Goal: Task Accomplishment & Management: Complete application form

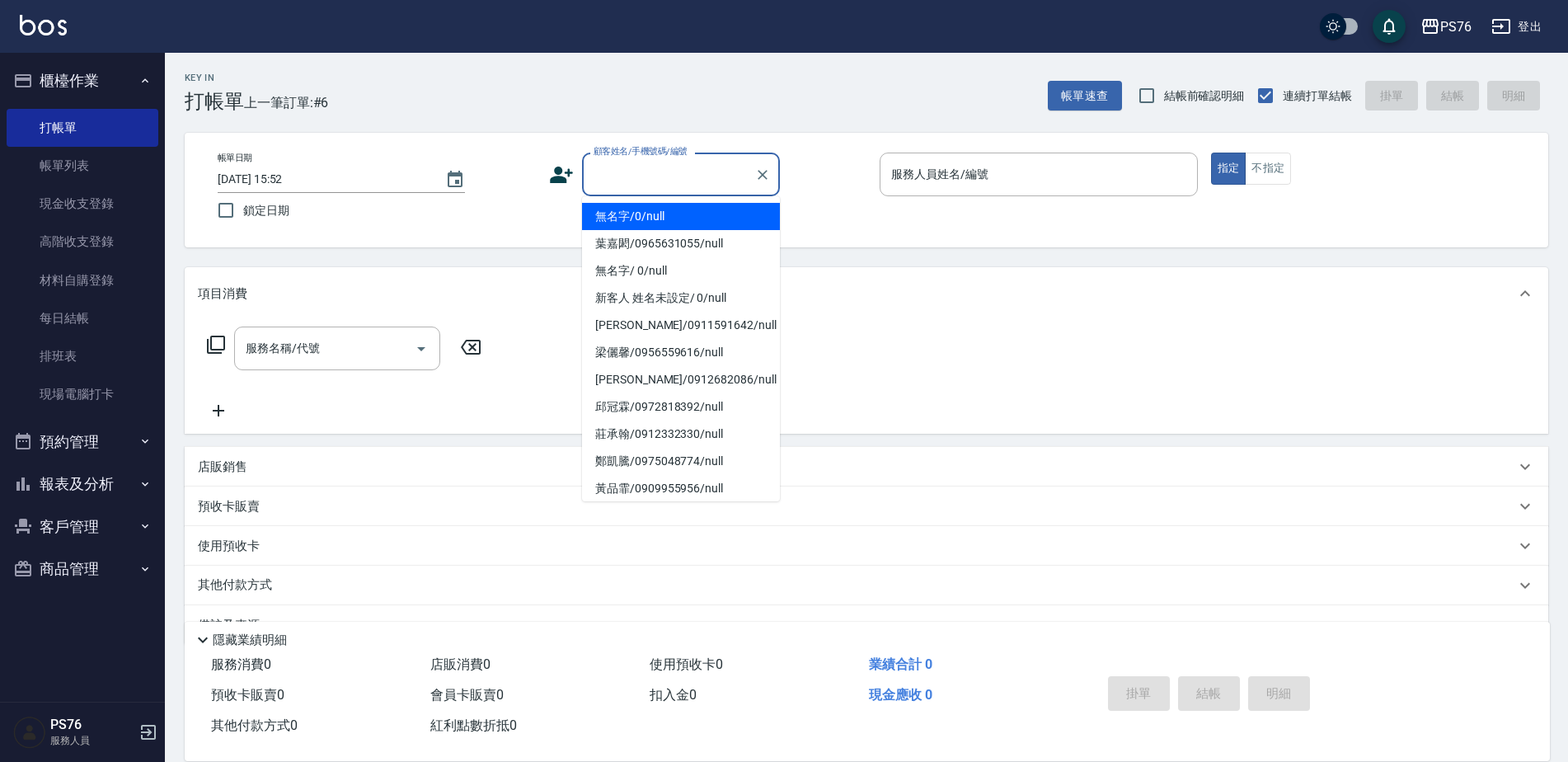
click at [677, 175] on input "顧客姓名/手機號碼/編號" at bounding box center [669, 174] width 159 height 29
type input "無名字/0/null"
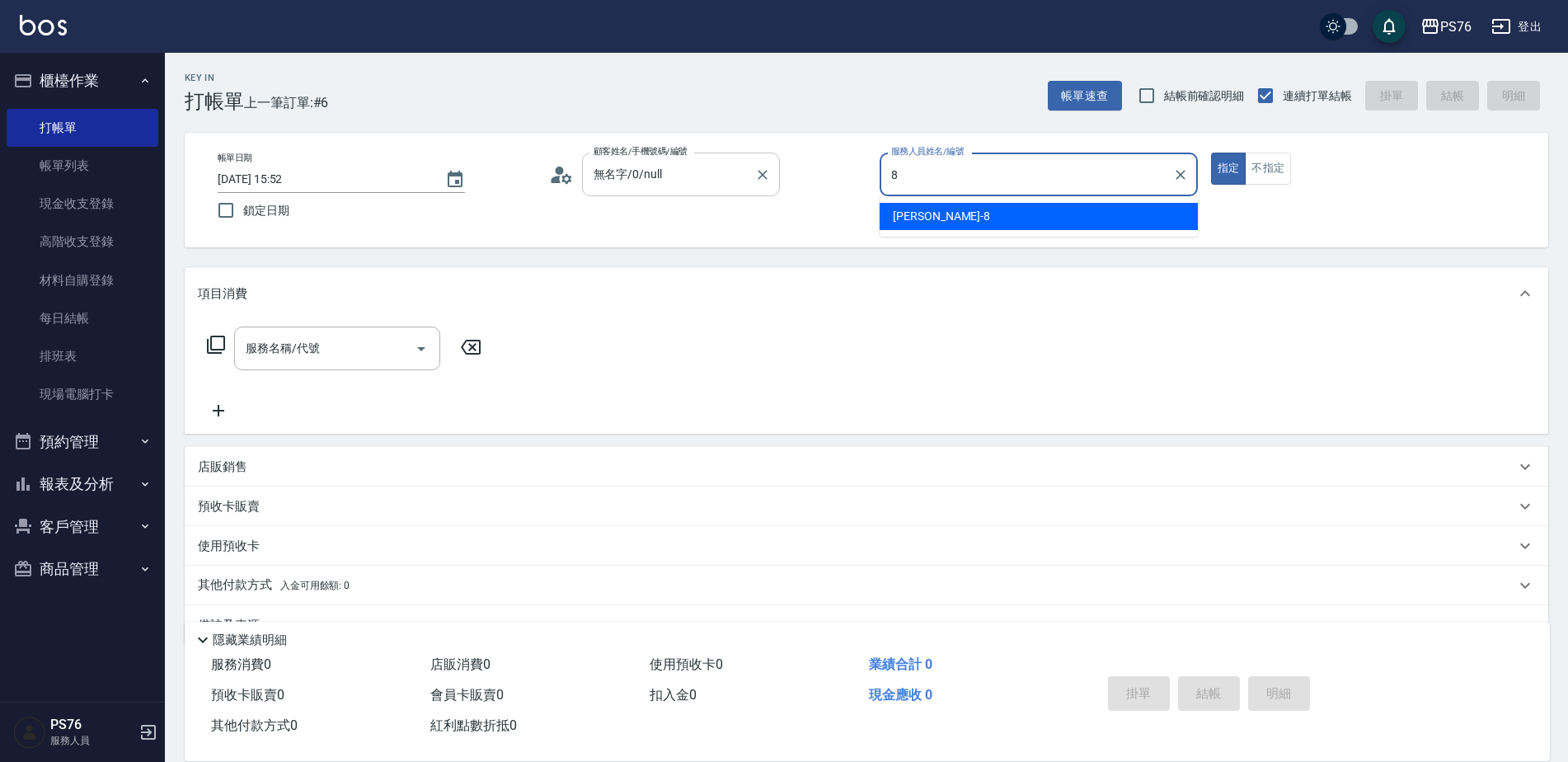
type input "[PERSON_NAME]-8"
type button "true"
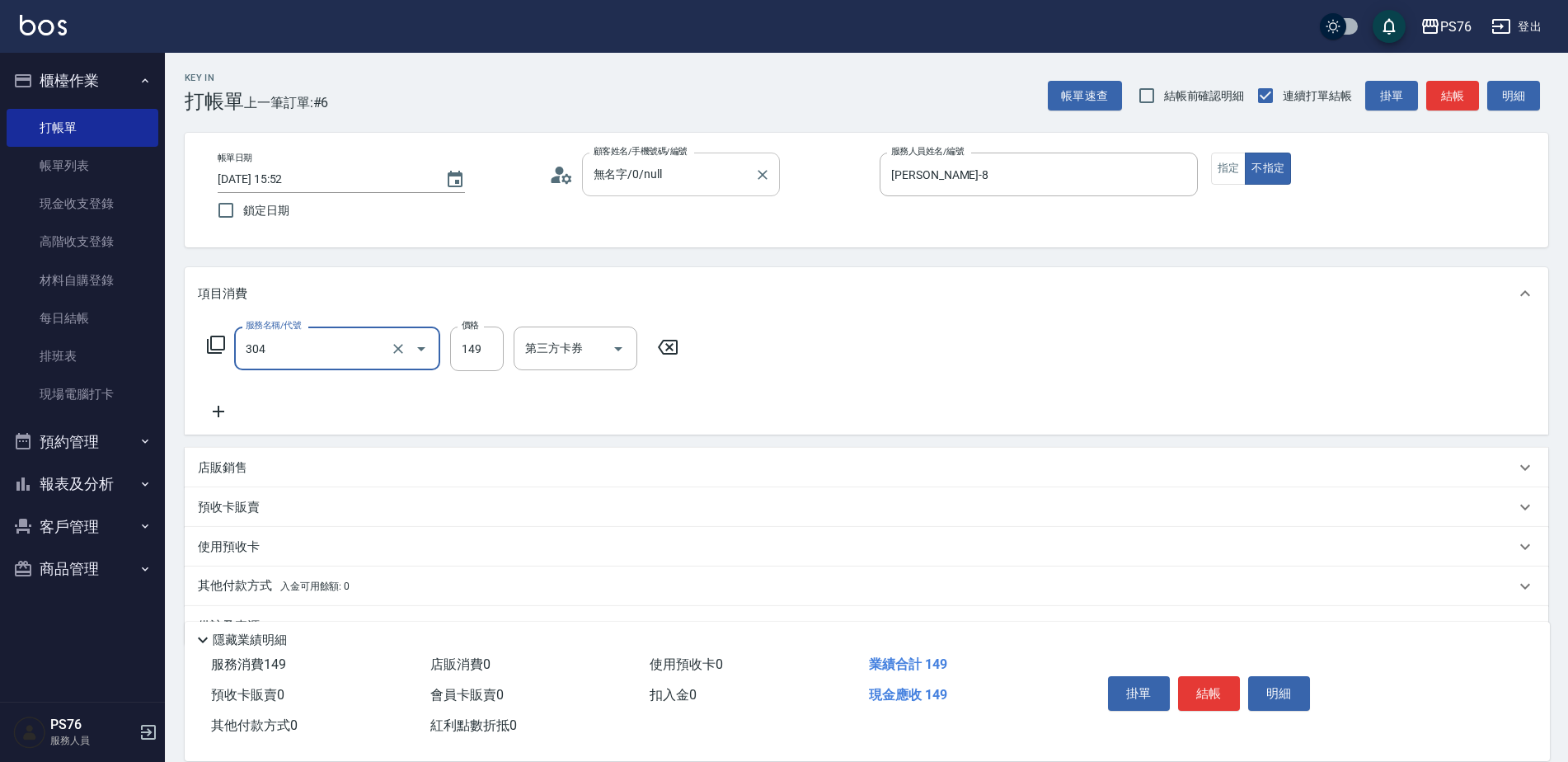
type input "剪髮(304)"
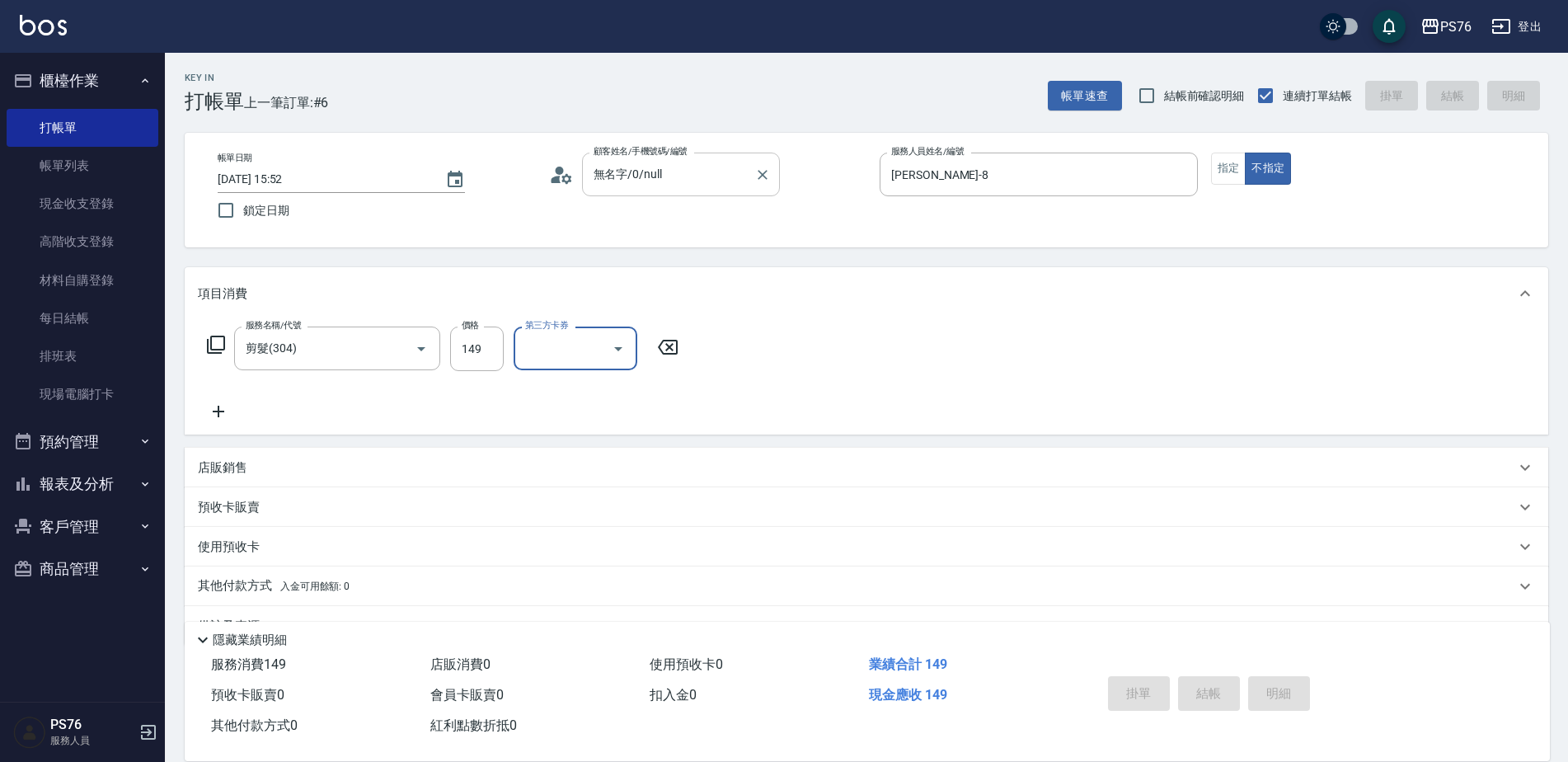
type input "[DATE] 17:57"
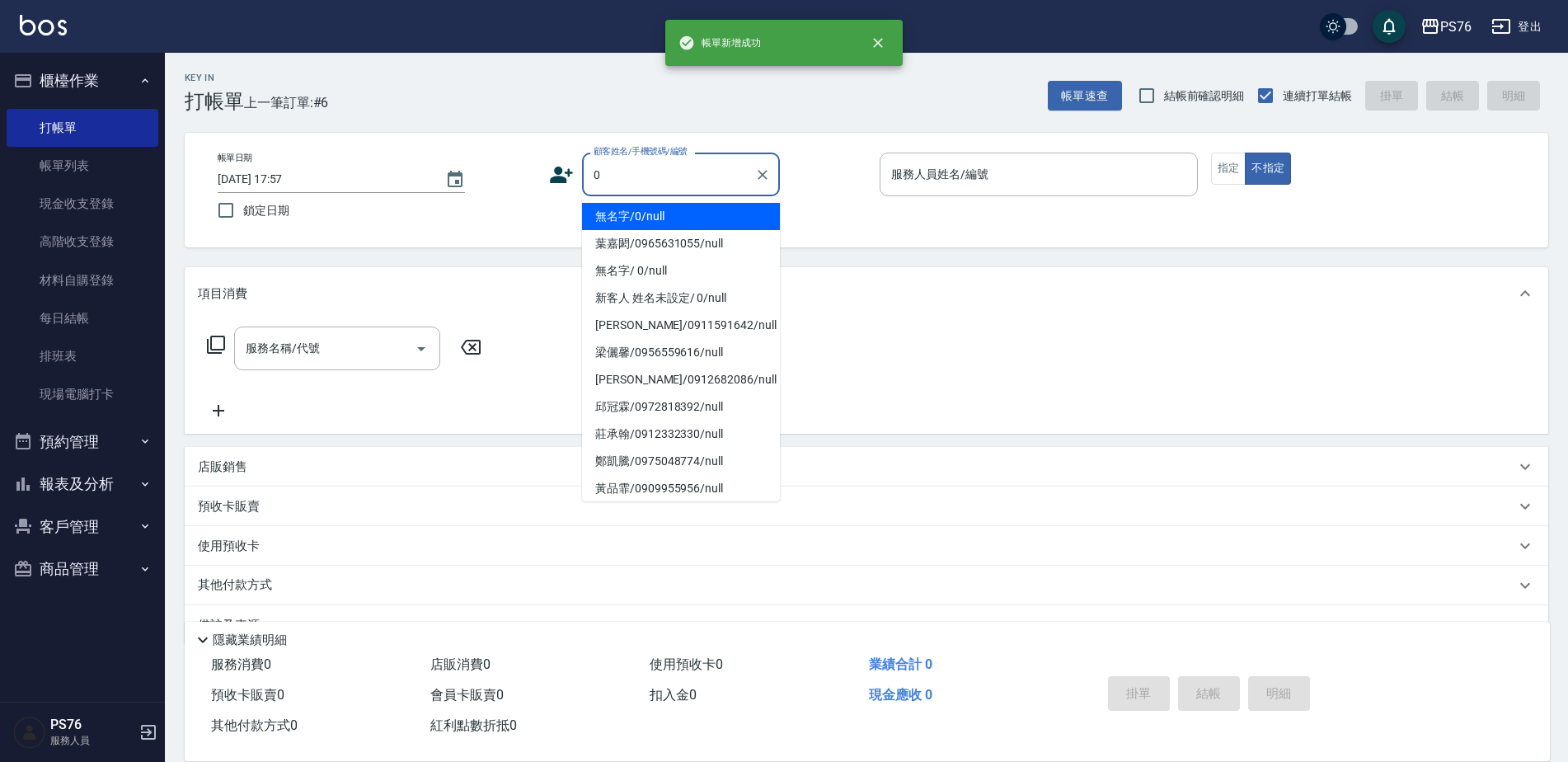
type input "無名字/0/null"
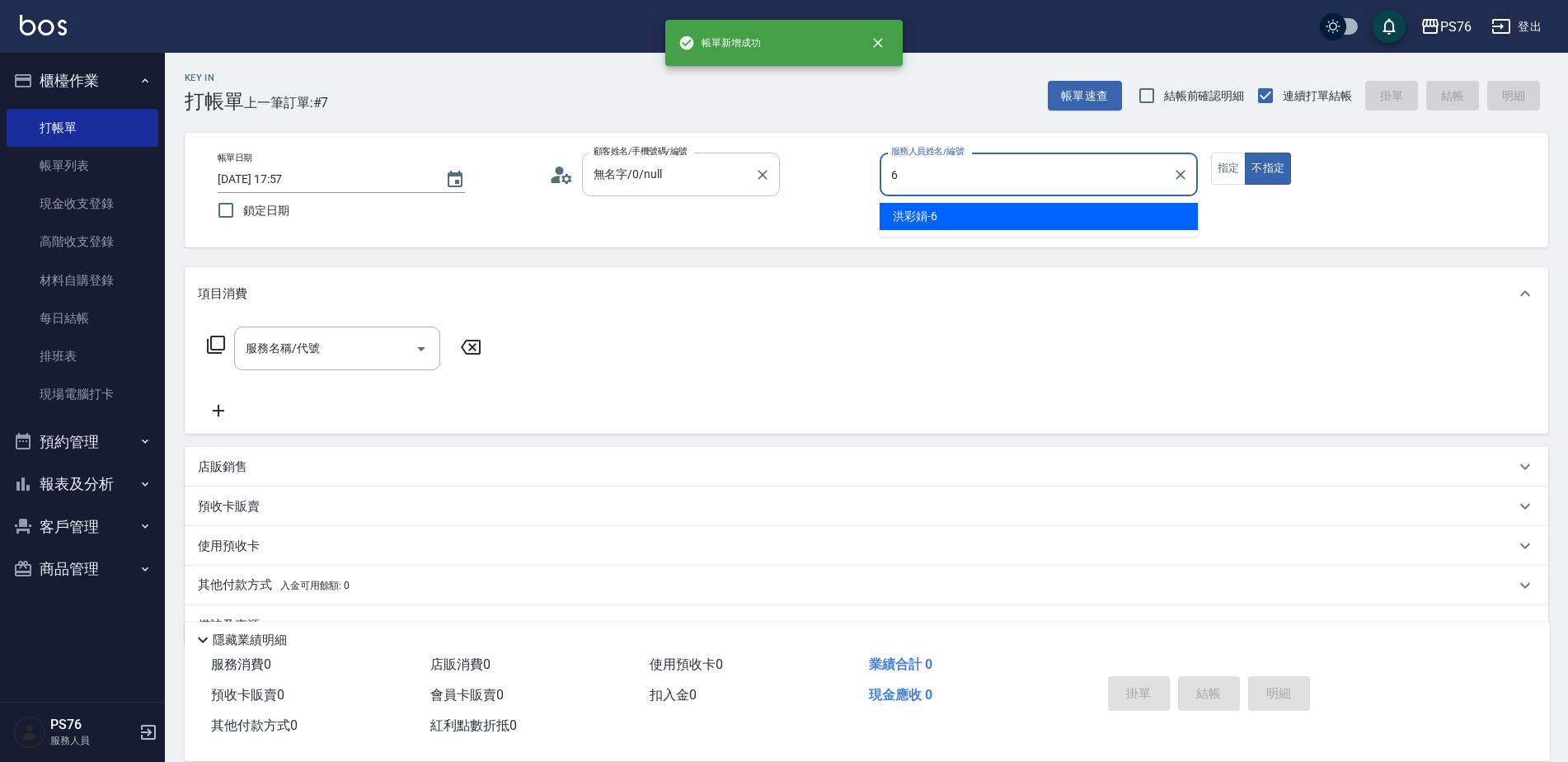
type input "洪彩娟-6"
type button "false"
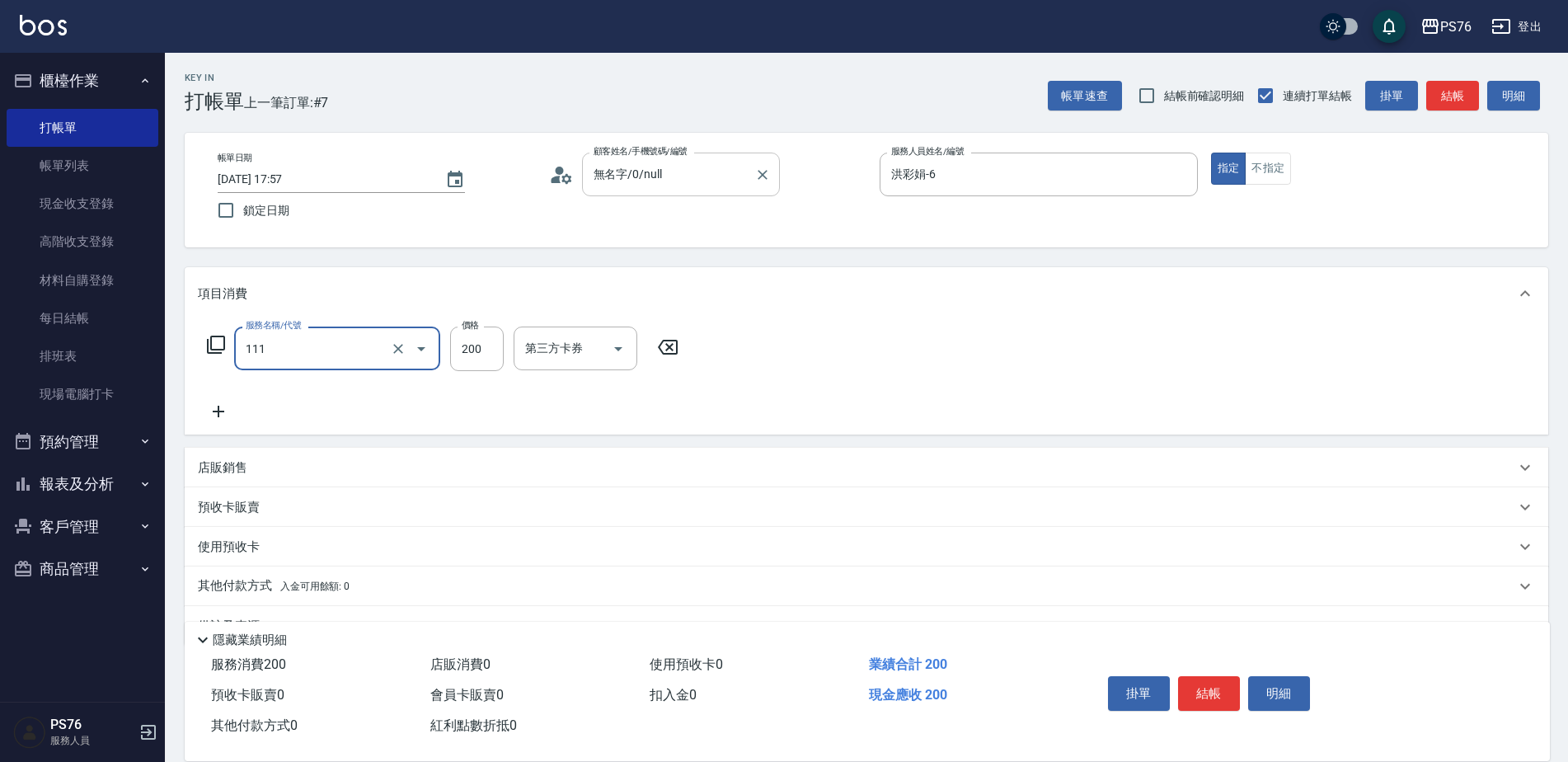
type input "200(111)"
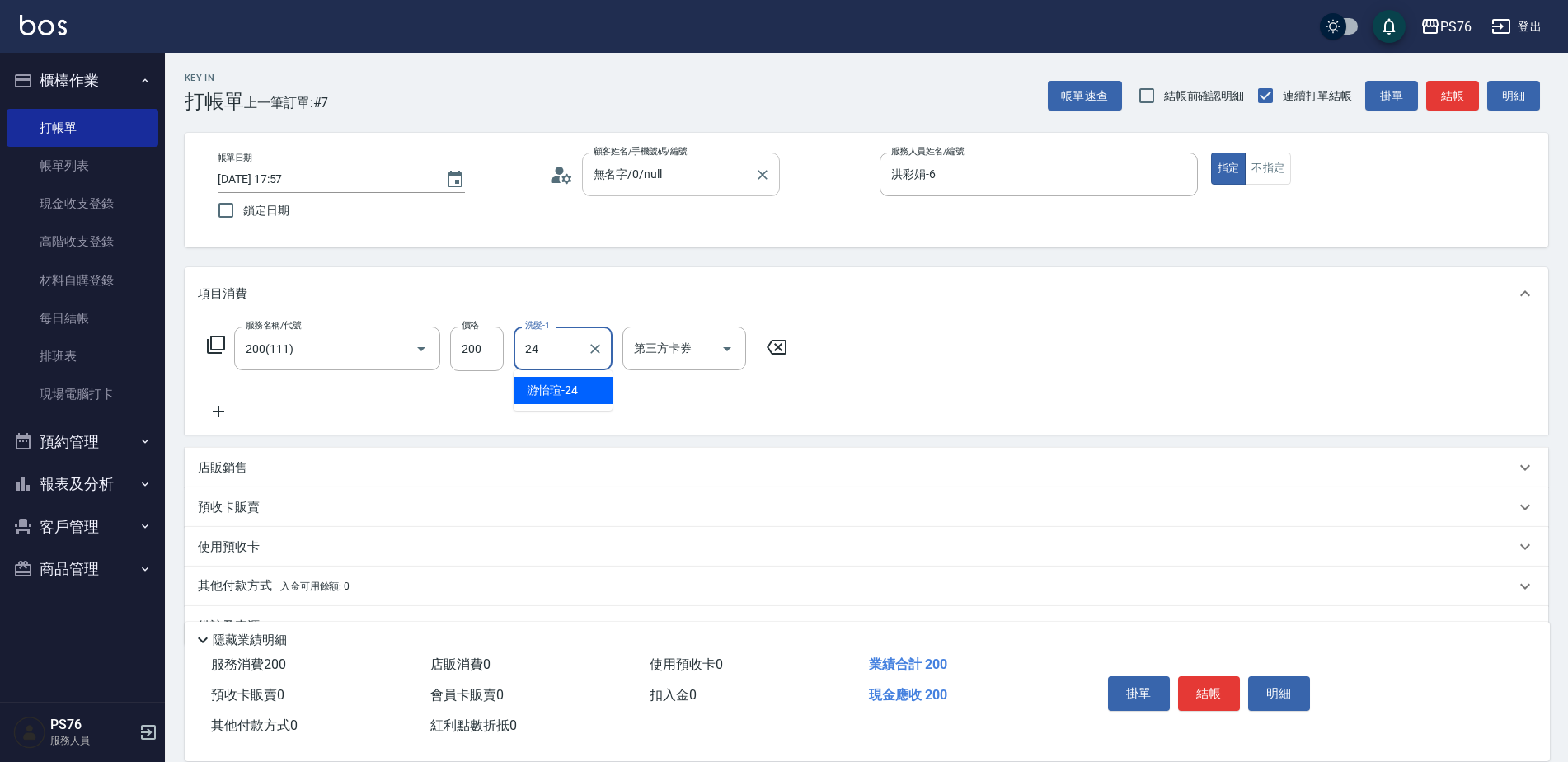
type input "游怡瑄-24"
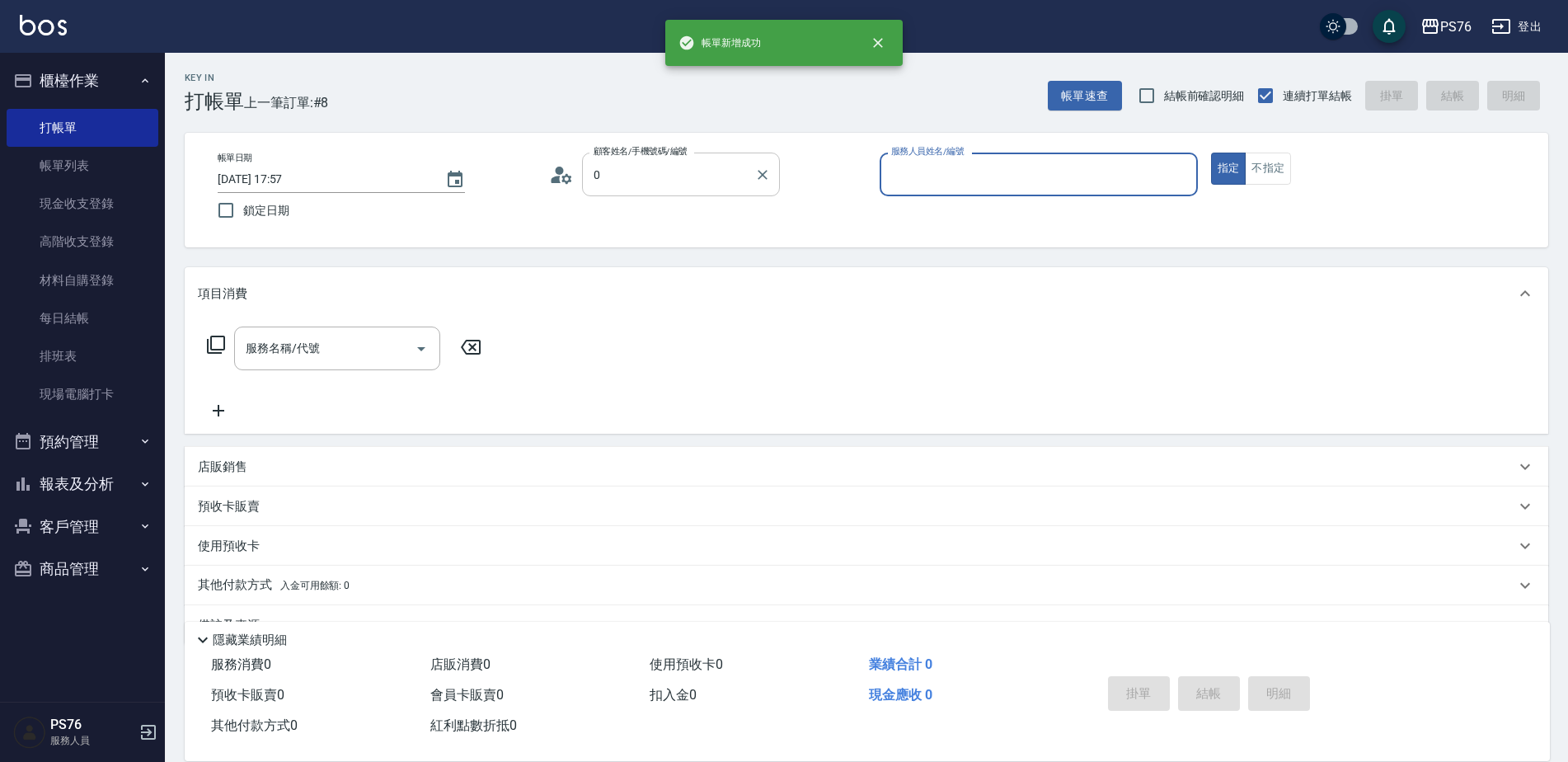
type input "無名字/0/null"
click at [1211, 152] on button "指定" at bounding box center [1229, 168] width 36 height 32
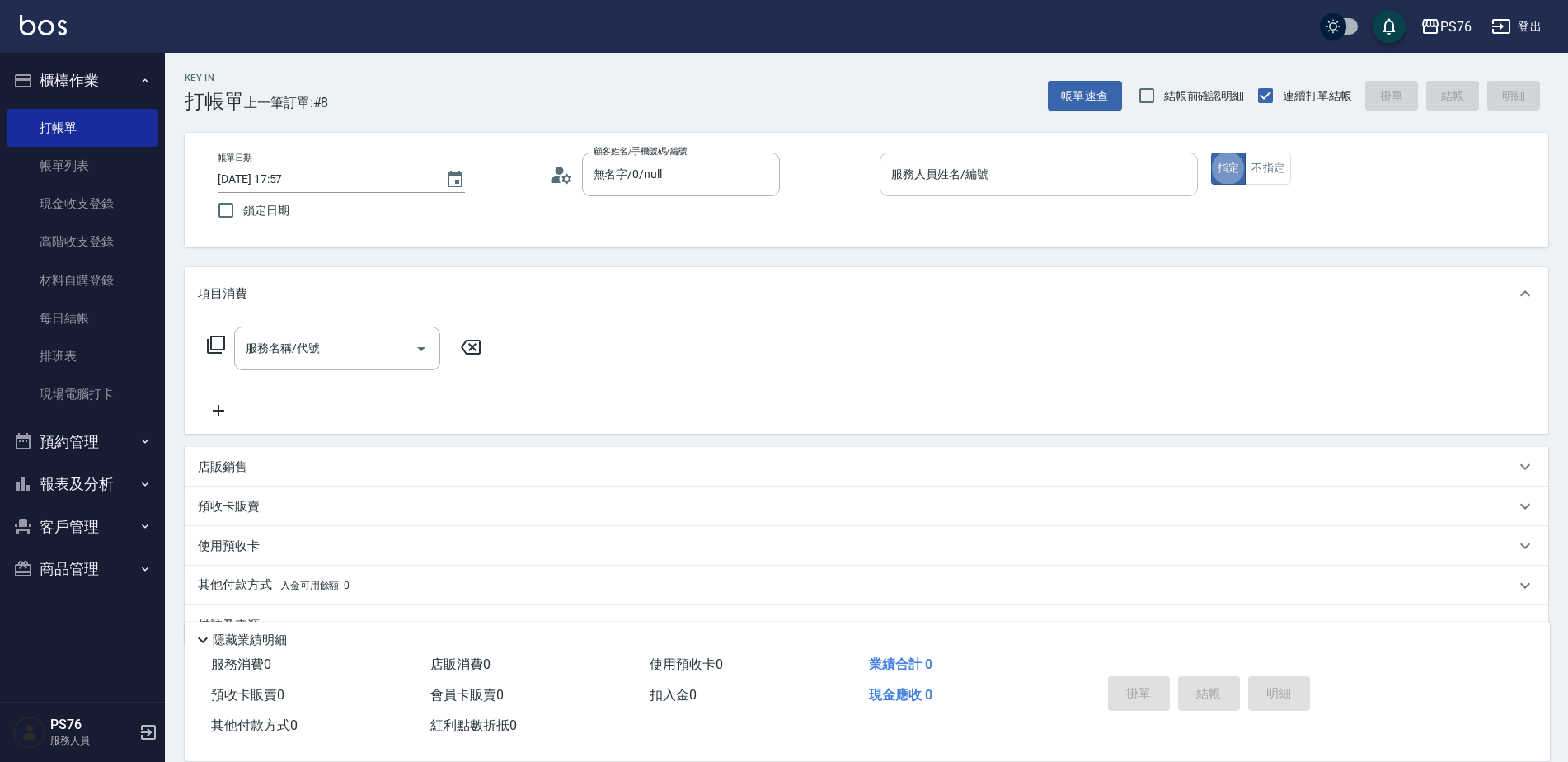
click at [953, 176] on input "服務人員姓名/編號" at bounding box center [1038, 174] width 303 height 29
type input "洪彩娟-6"
type input "3"
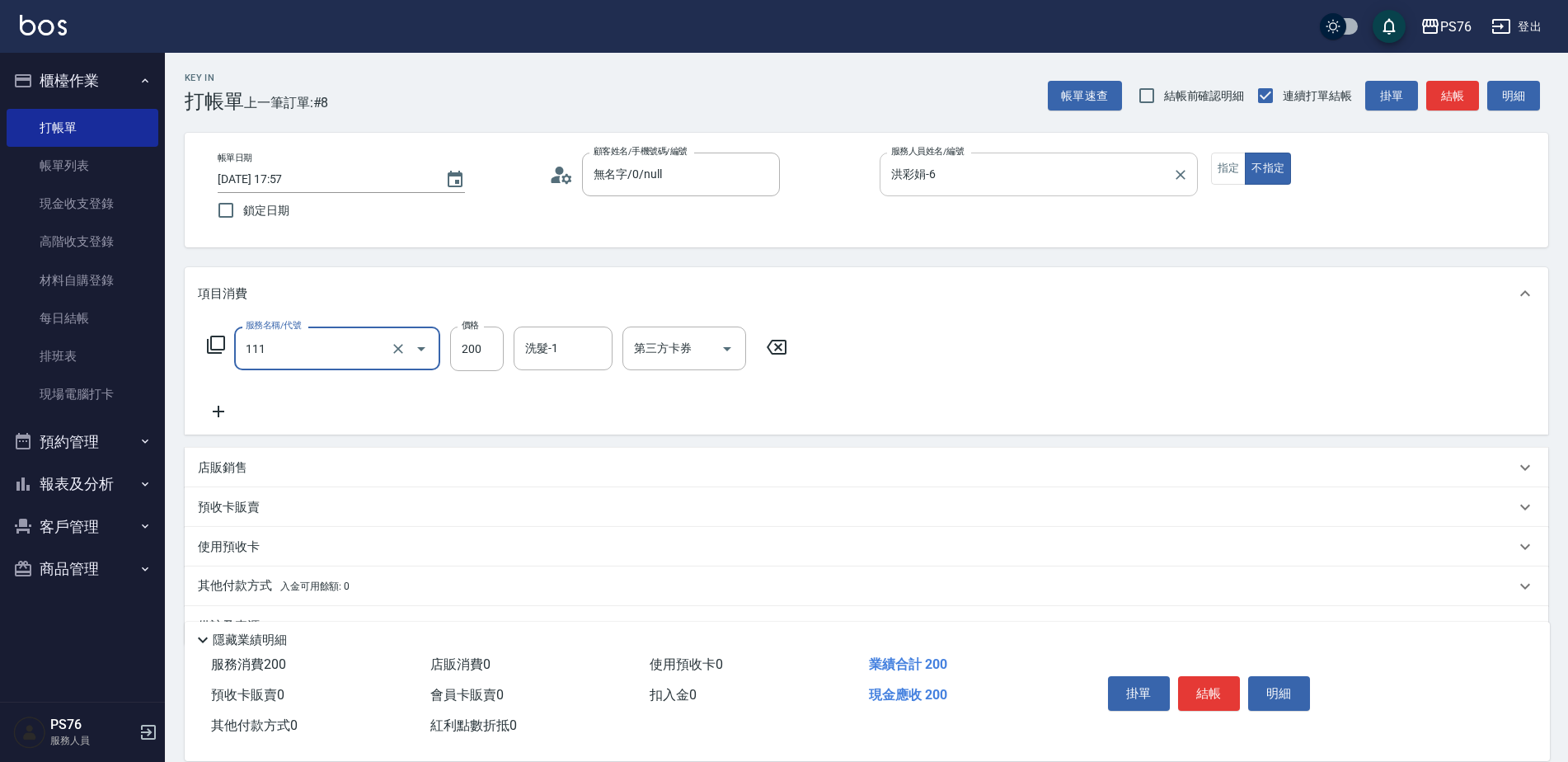
type input "200(111)"
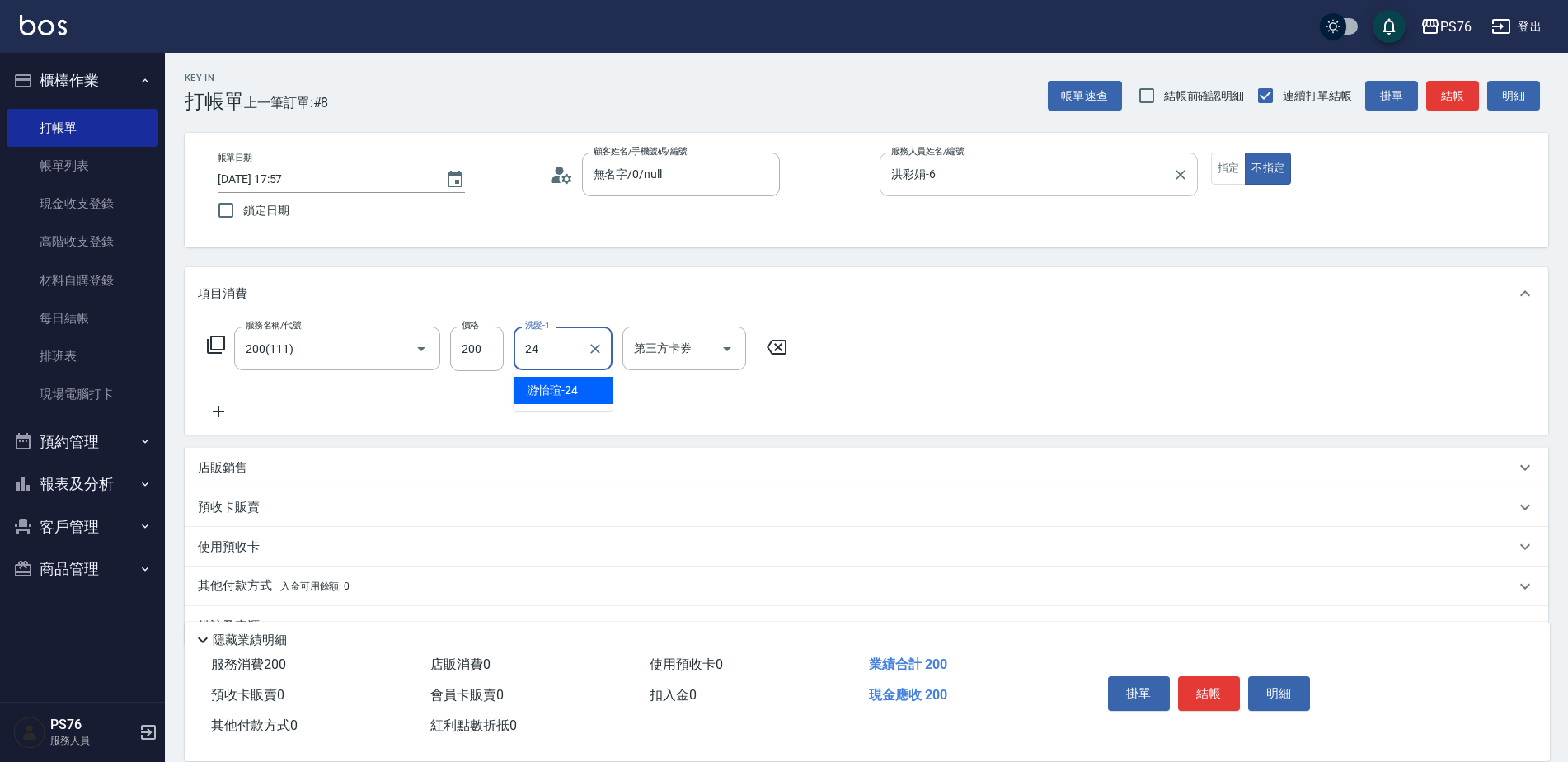
type input "游怡瑄-24"
